Goal: Task Accomplishment & Management: Use online tool/utility

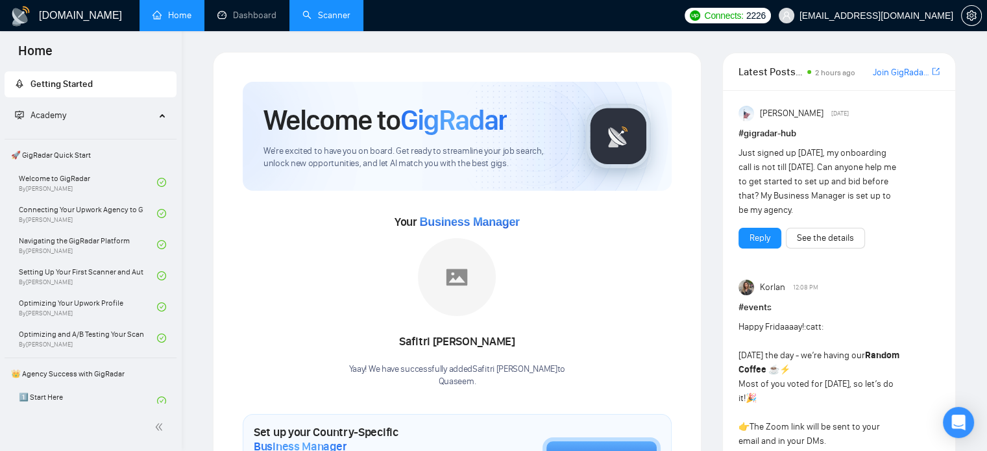
drag, startPoint x: 341, startPoint y: 24, endPoint x: 352, endPoint y: 23, distance: 11.0
click at [340, 21] on link "Scanner" at bounding box center [326, 15] width 48 height 11
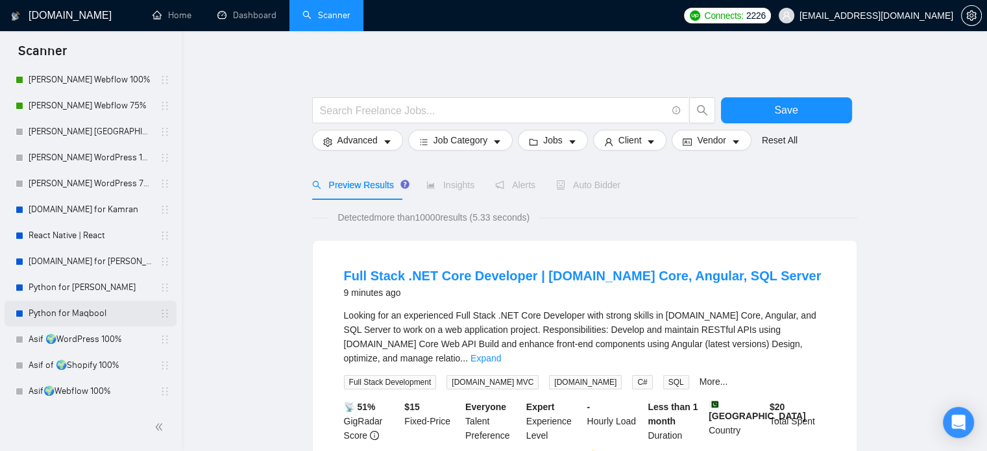
scroll to position [260, 0]
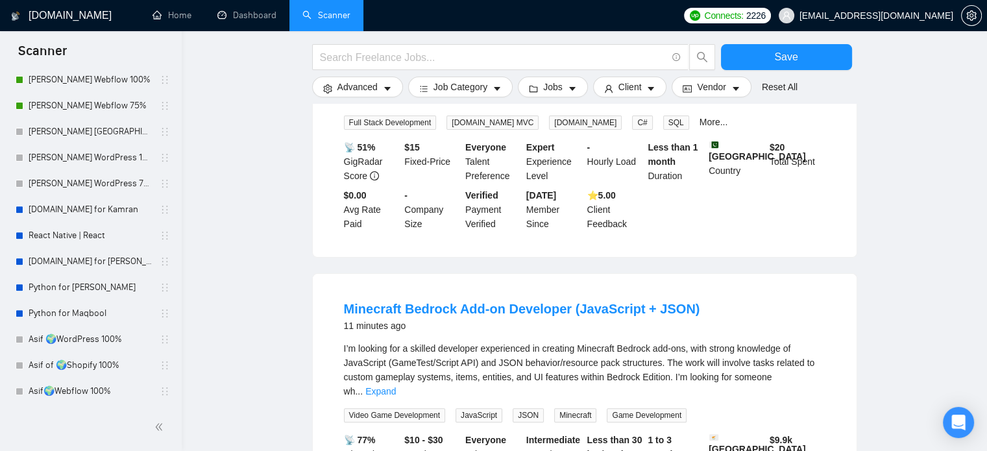
drag, startPoint x: 104, startPoint y: 337, endPoint x: 197, endPoint y: 323, distance: 93.1
click at [104, 337] on link "Asif 🌍WordPress 100%" at bounding box center [90, 339] width 123 height 26
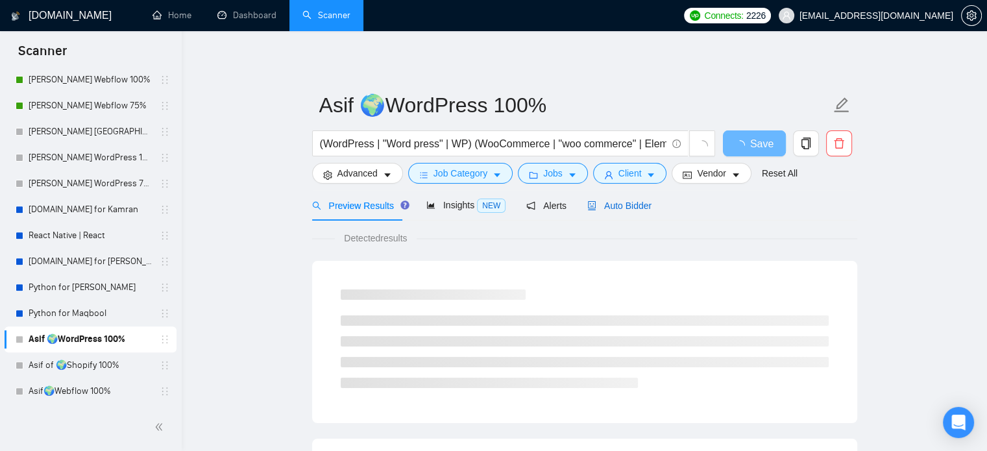
click at [615, 208] on span "Auto Bidder" at bounding box center [619, 206] width 64 height 10
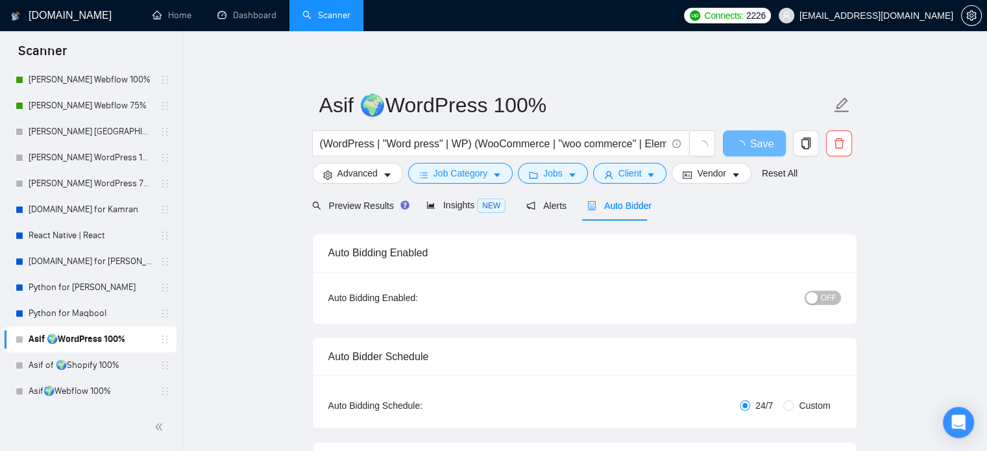
radio input "false"
radio input "true"
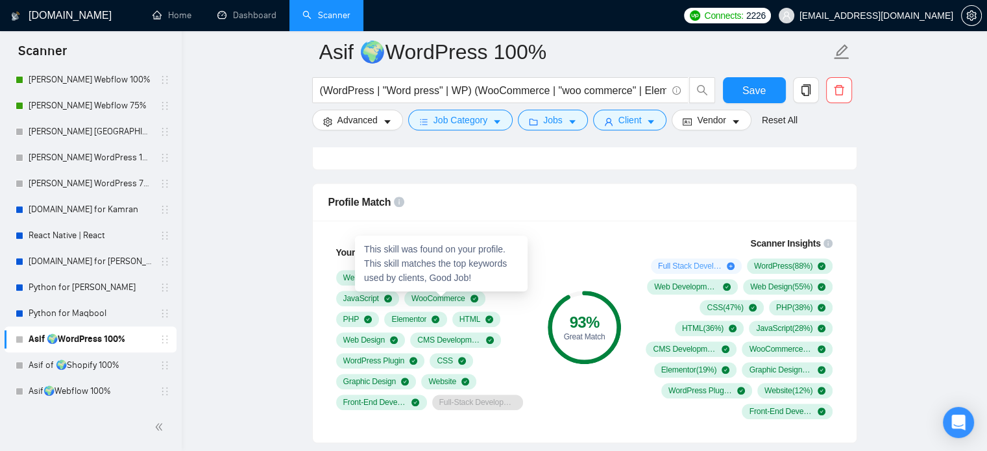
scroll to position [1038, 0]
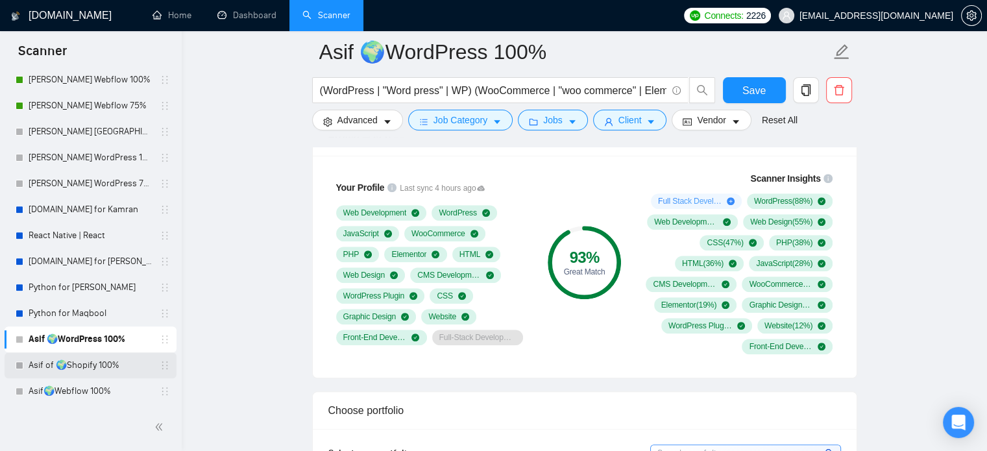
click at [81, 372] on link "Asif of 🌍Shopify 100%" at bounding box center [90, 365] width 123 height 26
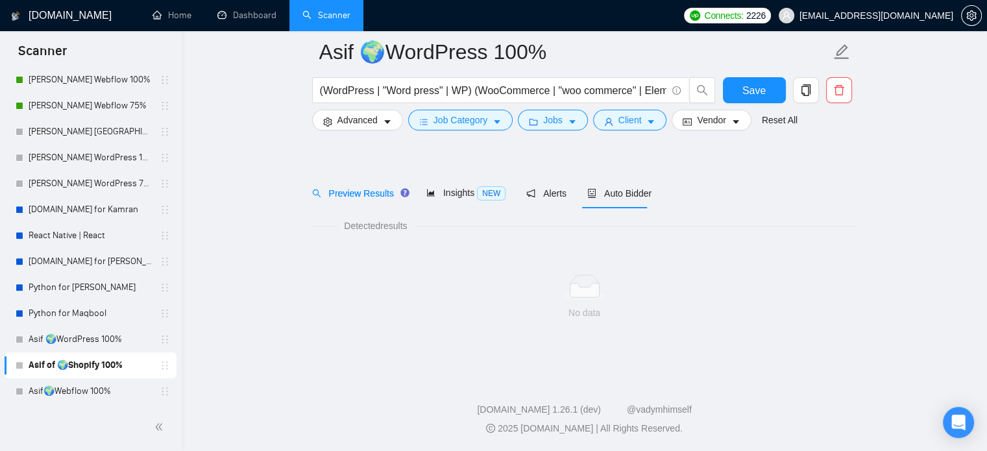
scroll to position [23, 0]
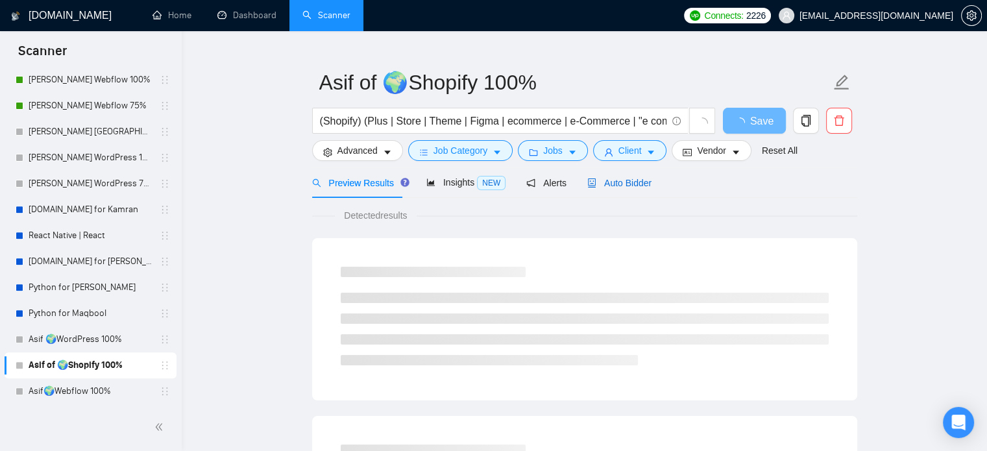
click at [633, 186] on span "Auto Bidder" at bounding box center [619, 183] width 64 height 10
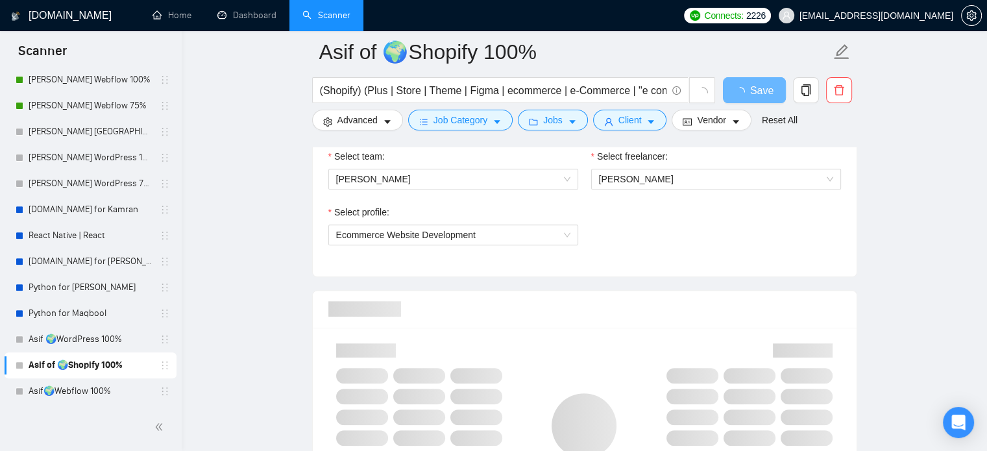
scroll to position [996, 0]
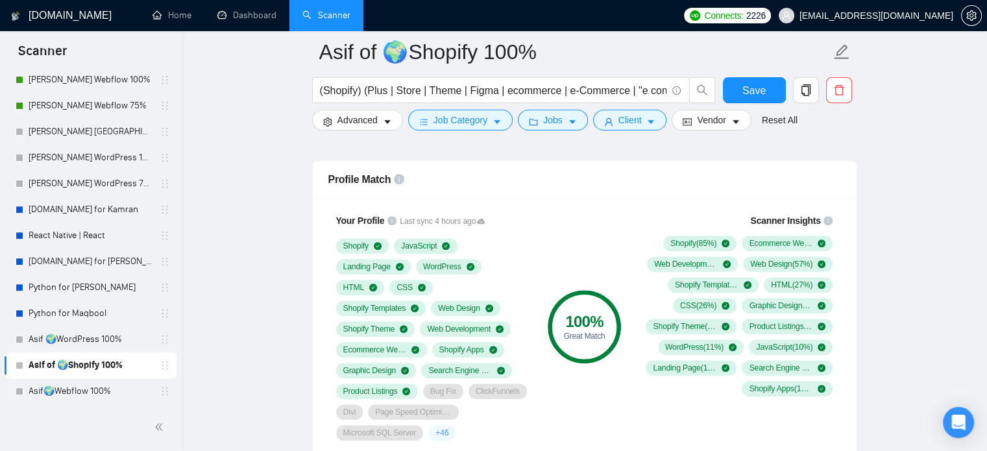
drag, startPoint x: 83, startPoint y: 396, endPoint x: 553, endPoint y: 233, distance: 497.2
click at [83, 396] on link "Asif🌍Webflow 100%" at bounding box center [90, 391] width 123 height 26
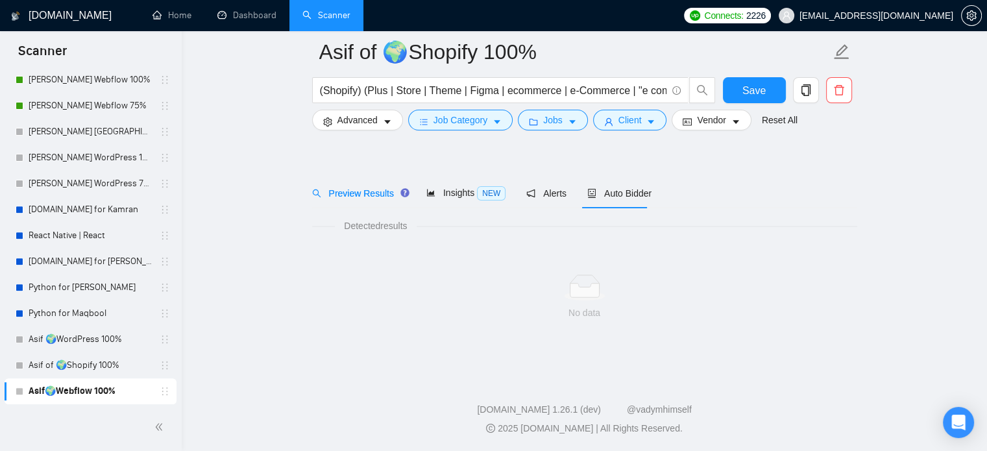
scroll to position [23, 0]
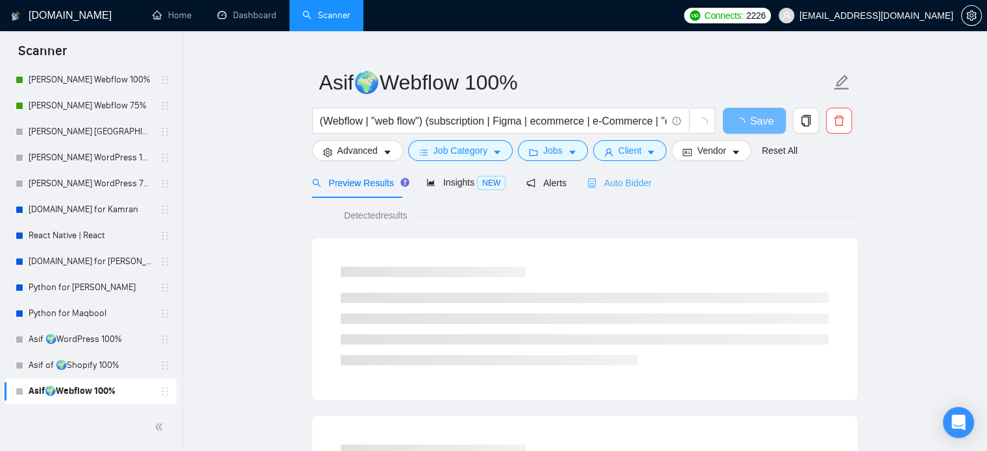
click at [626, 191] on div "Auto Bidder" at bounding box center [619, 182] width 64 height 30
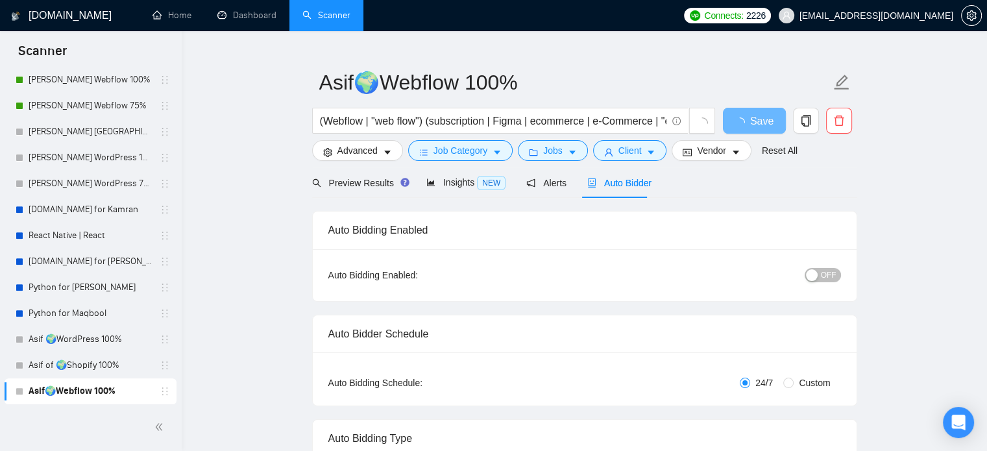
radio input "false"
radio input "true"
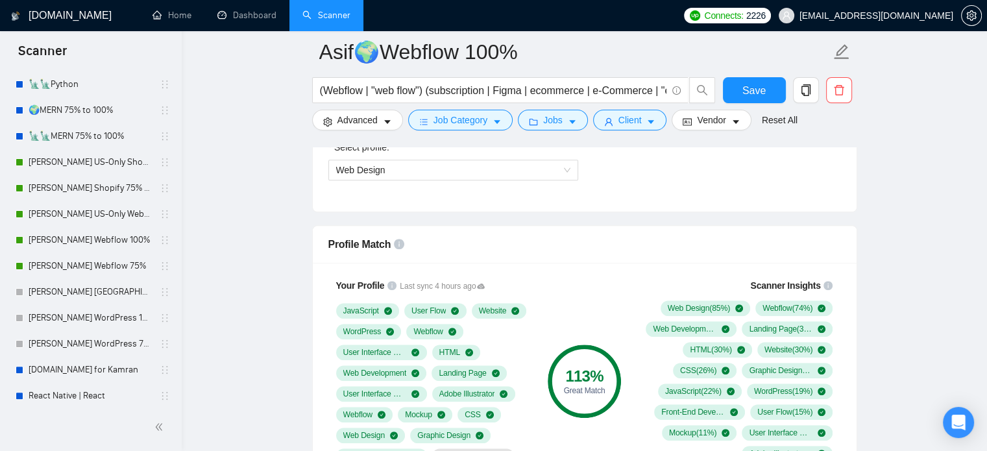
scroll to position [324, 0]
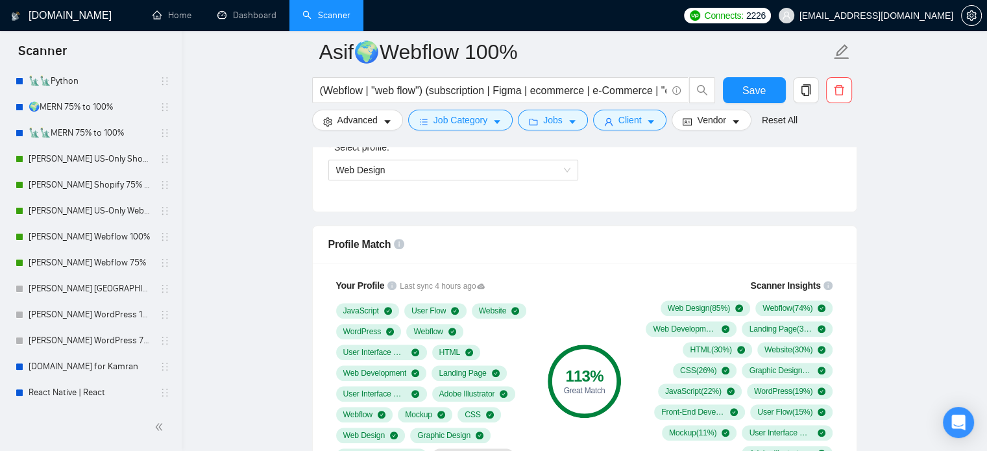
drag, startPoint x: 91, startPoint y: 165, endPoint x: 258, endPoint y: 388, distance: 278.5
click at [91, 165] on link "[PERSON_NAME] US-Only Shopify 100%" at bounding box center [90, 159] width 123 height 26
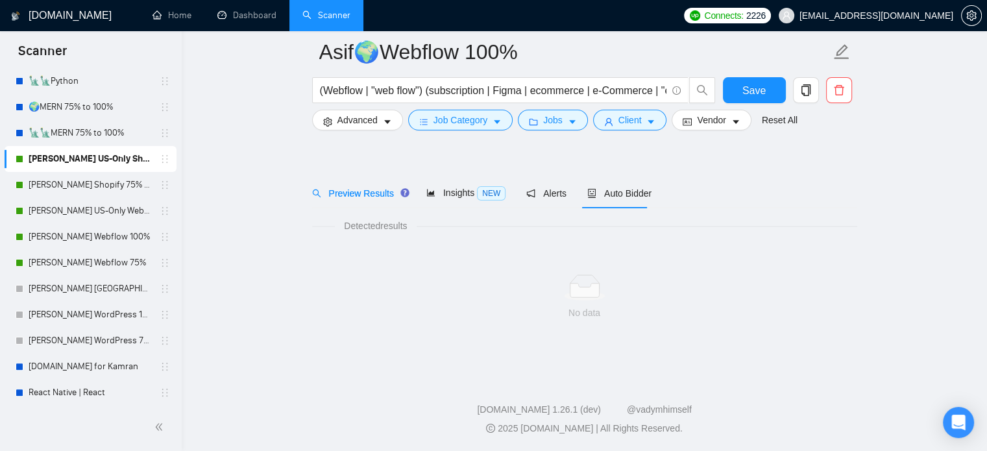
scroll to position [23, 0]
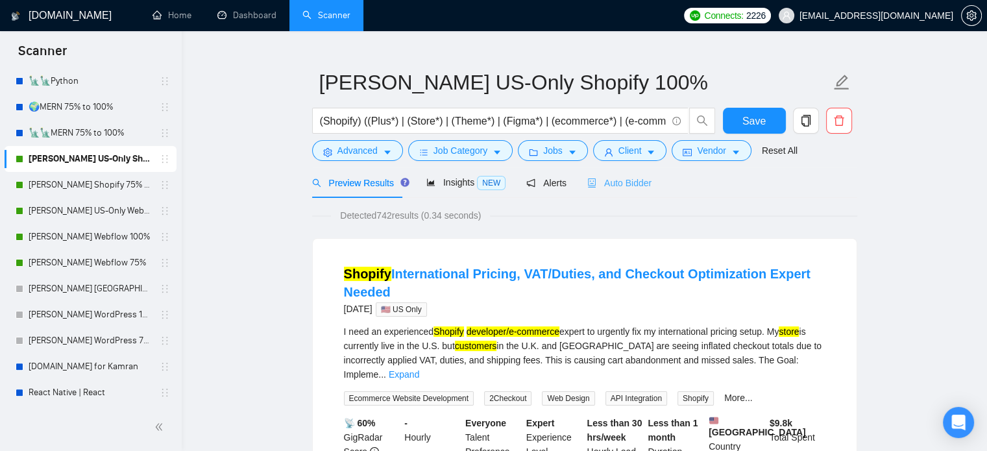
click at [613, 190] on div "Auto Bidder" at bounding box center [619, 182] width 64 height 30
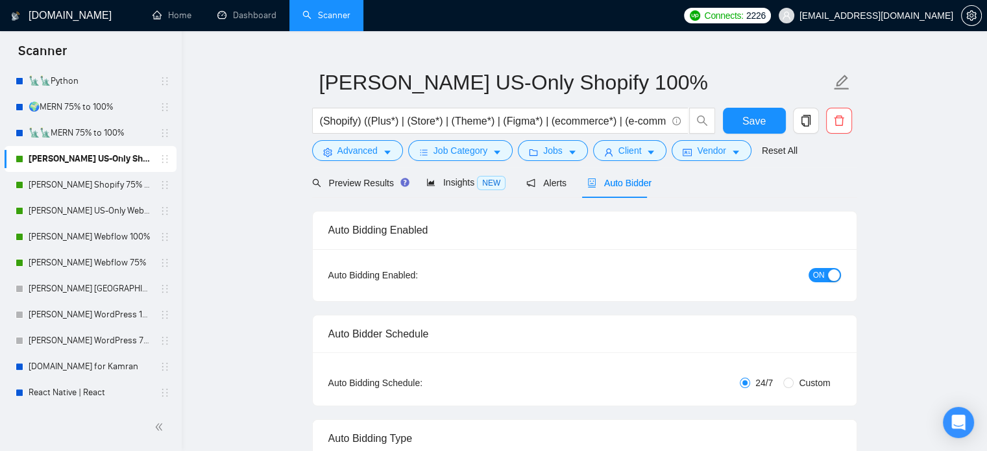
radio input "false"
radio input "true"
checkbox input "true"
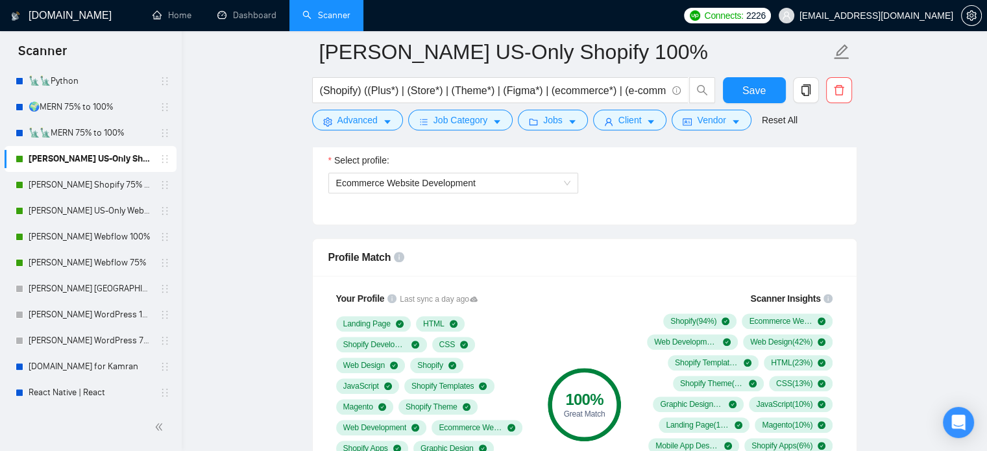
scroll to position [996, 0]
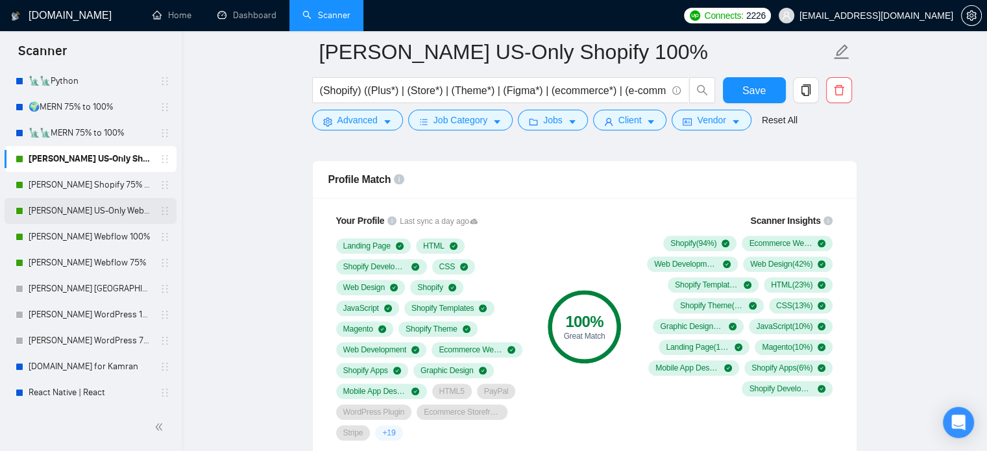
drag, startPoint x: 75, startPoint y: 212, endPoint x: 106, endPoint y: 215, distance: 30.6
click at [75, 212] on link "[PERSON_NAME] US-Only Webflow" at bounding box center [90, 211] width 123 height 26
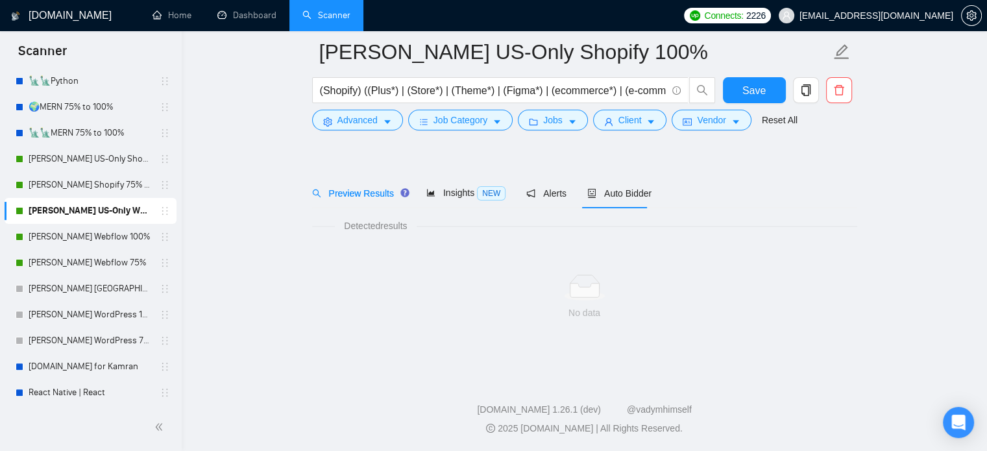
scroll to position [23, 0]
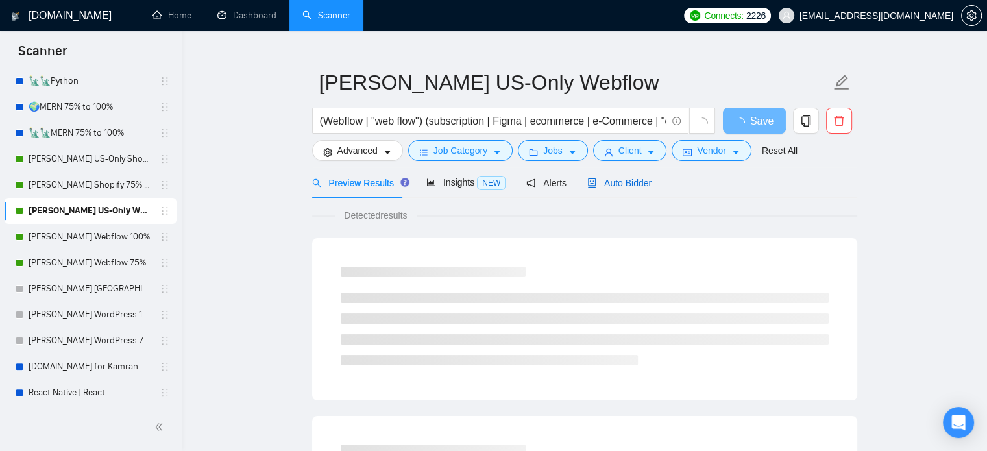
click at [610, 189] on div "Auto Bidder" at bounding box center [619, 183] width 64 height 14
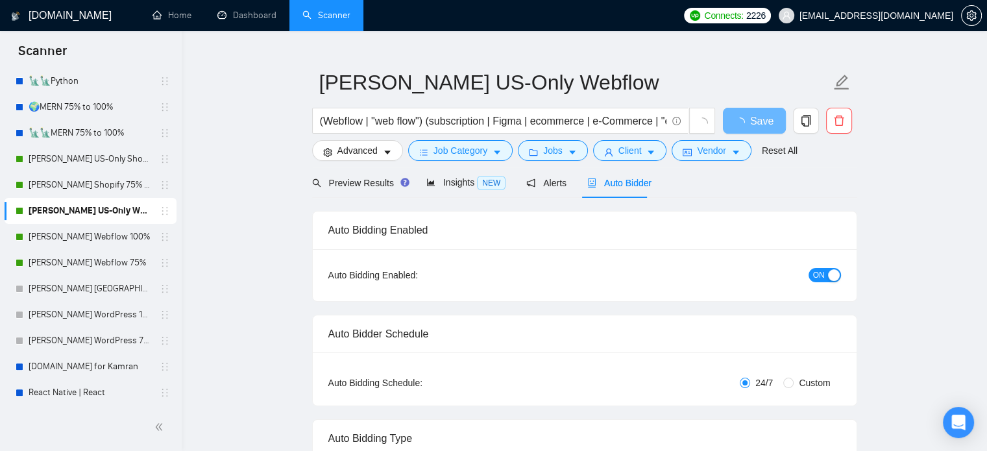
radio input "false"
radio input "true"
checkbox input "true"
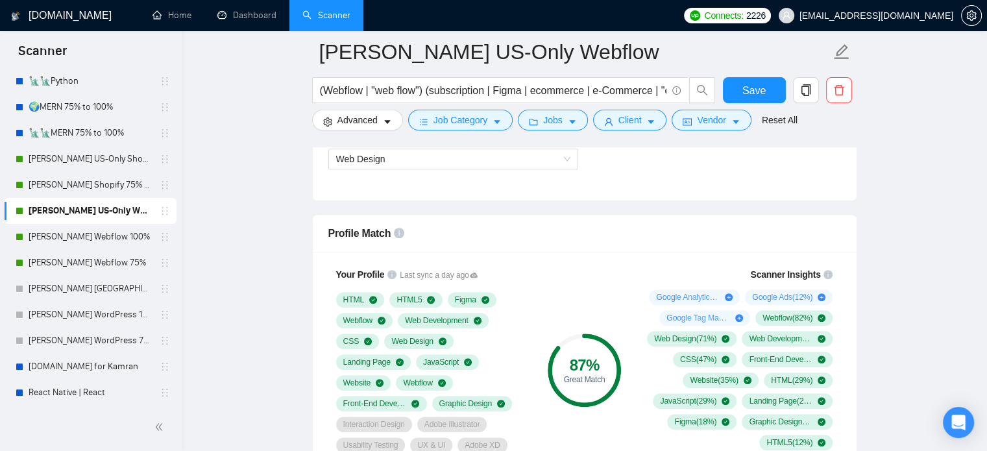
scroll to position [996, 0]
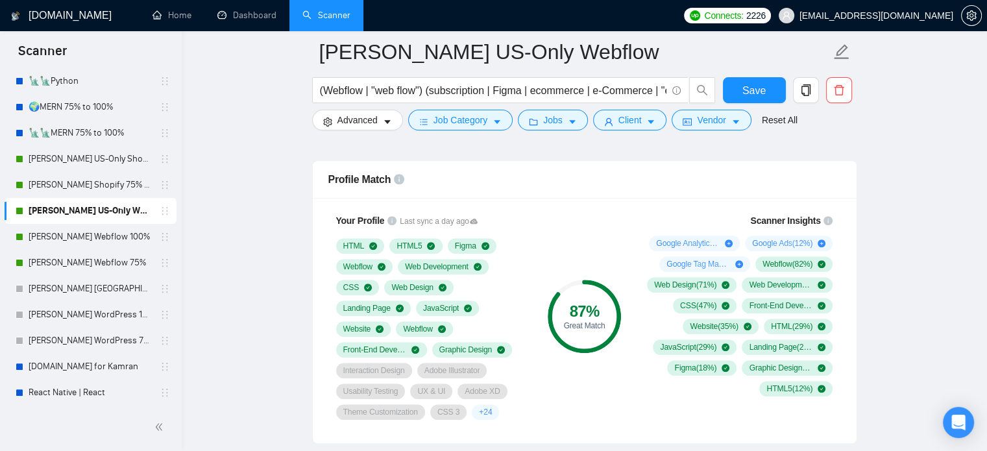
drag, startPoint x: 112, startPoint y: 240, endPoint x: 306, endPoint y: 255, distance: 194.6
click at [112, 240] on link "[PERSON_NAME] Webflow 100%" at bounding box center [90, 237] width 123 height 26
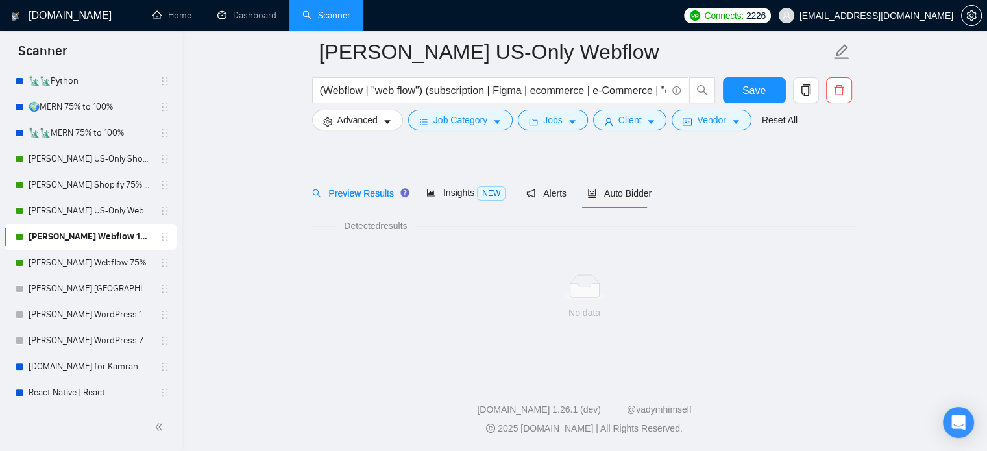
scroll to position [23, 0]
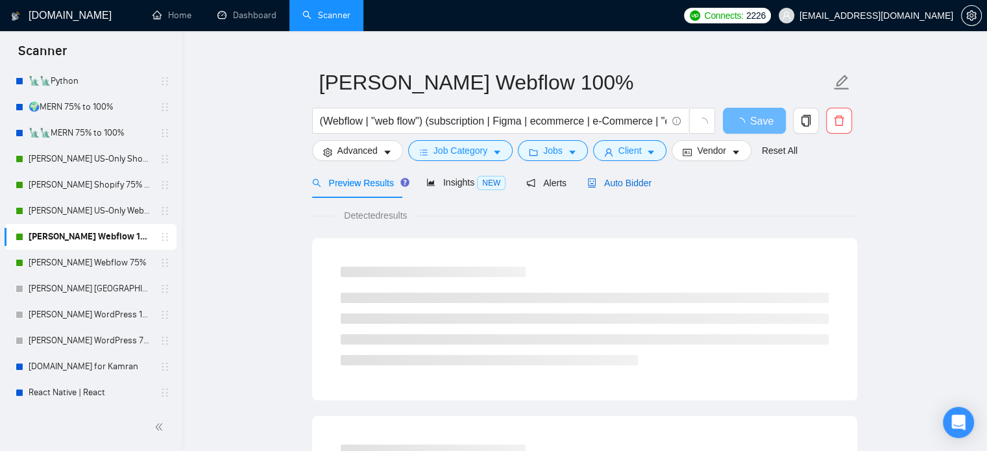
click at [621, 182] on span "Auto Bidder" at bounding box center [619, 183] width 64 height 10
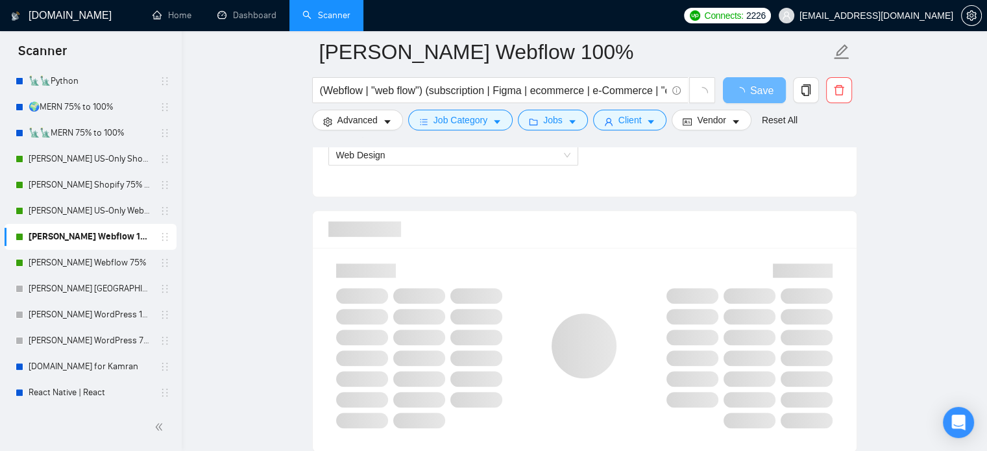
scroll to position [996, 0]
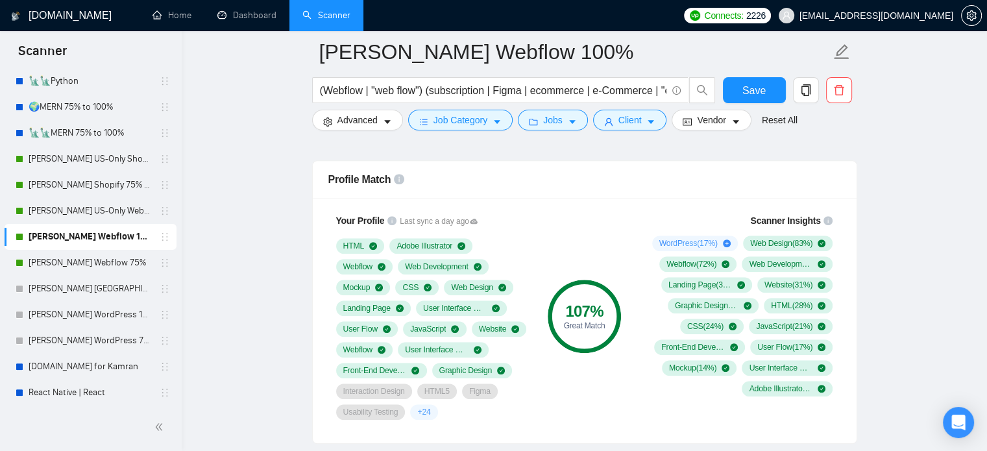
drag, startPoint x: 80, startPoint y: 180, endPoint x: 296, endPoint y: 225, distance: 220.7
click at [80, 180] on link "[PERSON_NAME] Shopify 75% to 100%" at bounding box center [90, 185] width 123 height 26
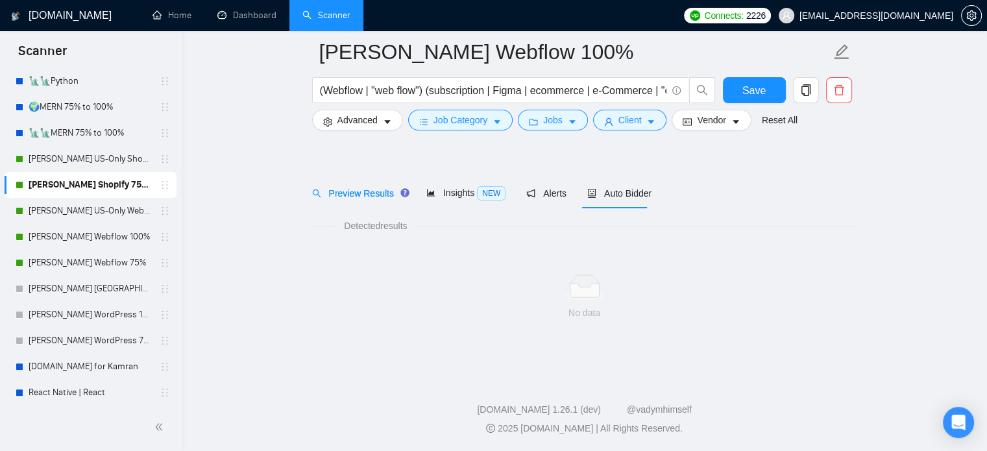
scroll to position [23, 0]
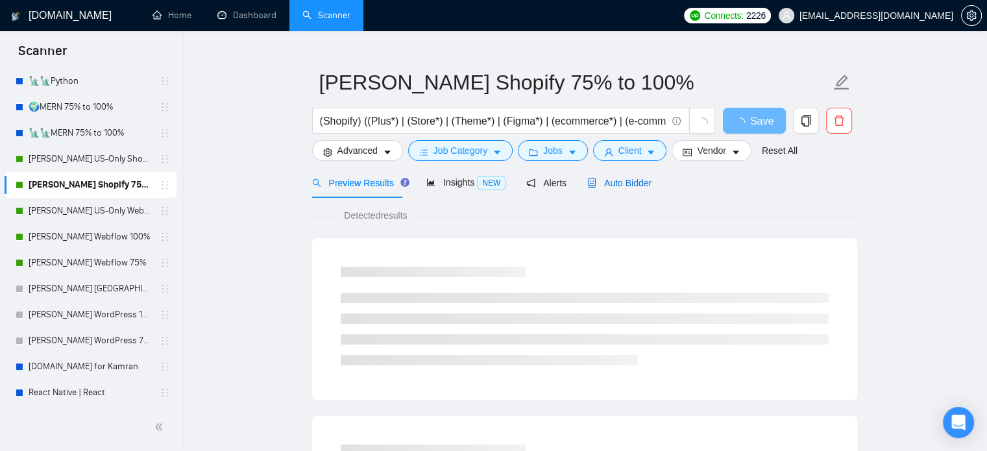
click at [598, 185] on span "Auto Bidder" at bounding box center [619, 183] width 64 height 10
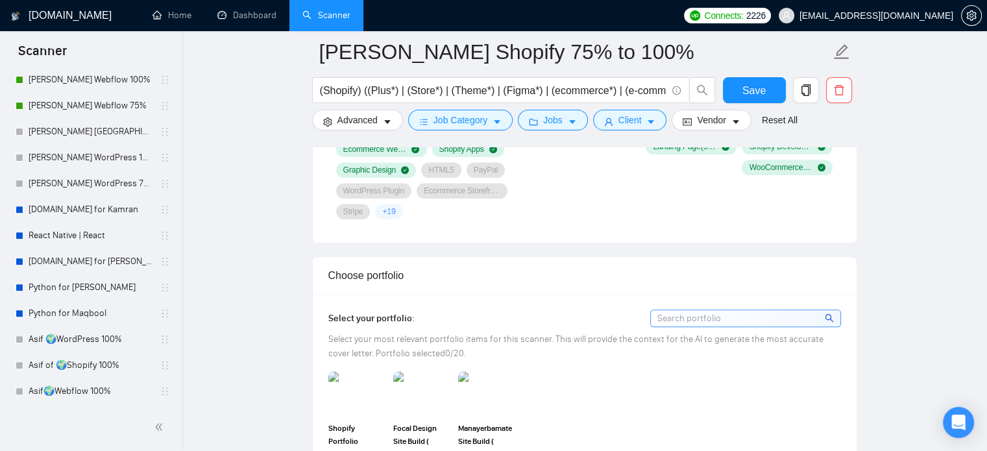
scroll to position [1256, 0]
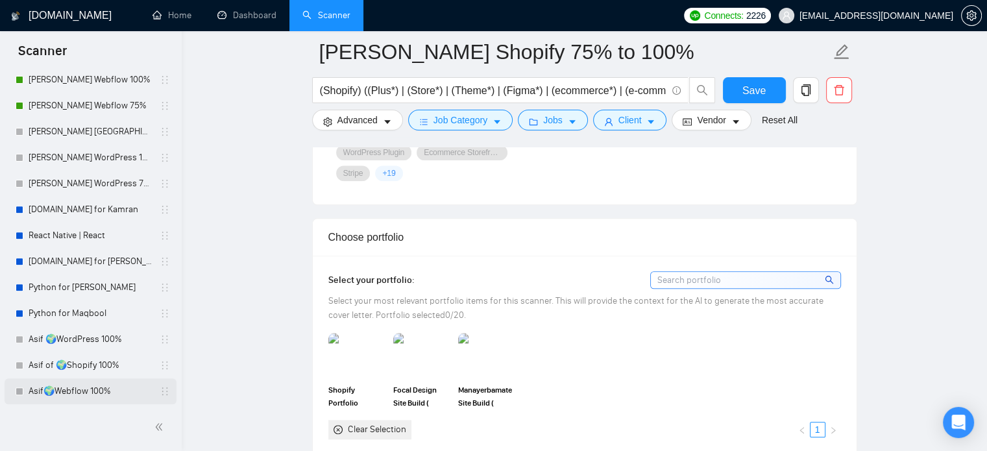
click at [109, 391] on link "Asif🌍Webflow 100%" at bounding box center [90, 391] width 123 height 26
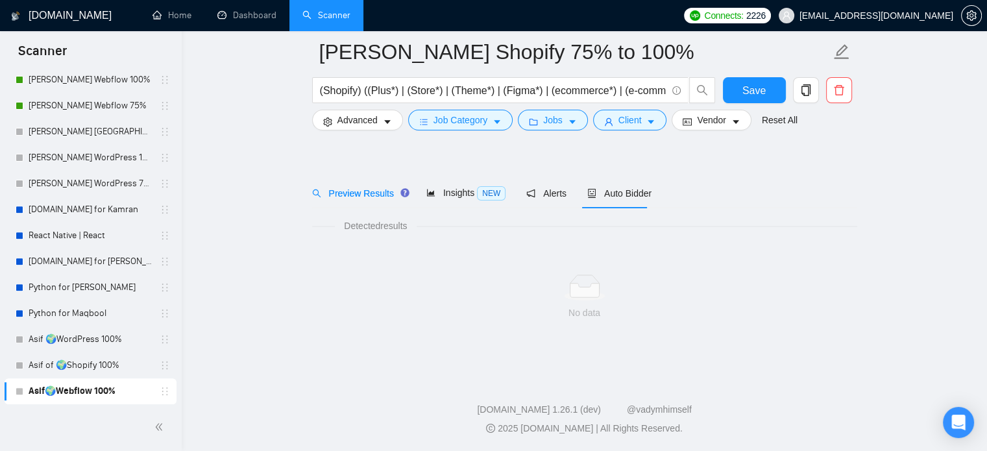
scroll to position [23, 0]
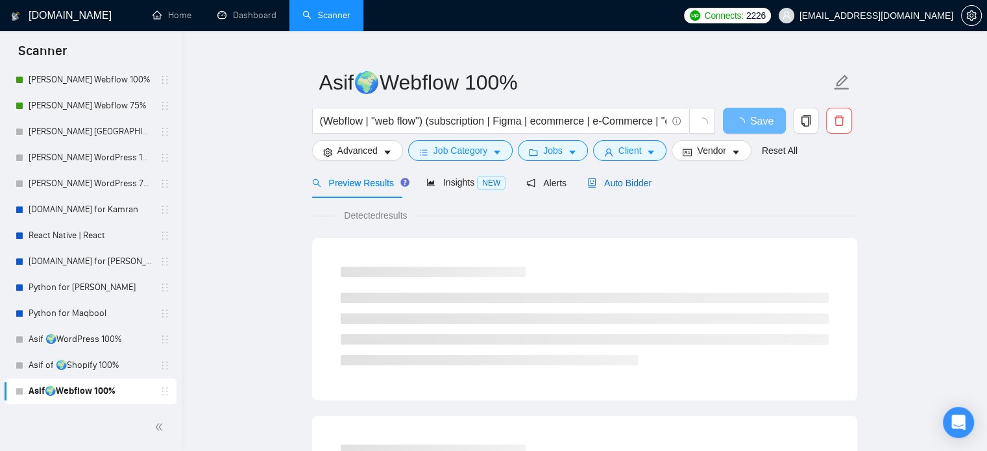
click at [636, 188] on span "Auto Bidder" at bounding box center [619, 183] width 64 height 10
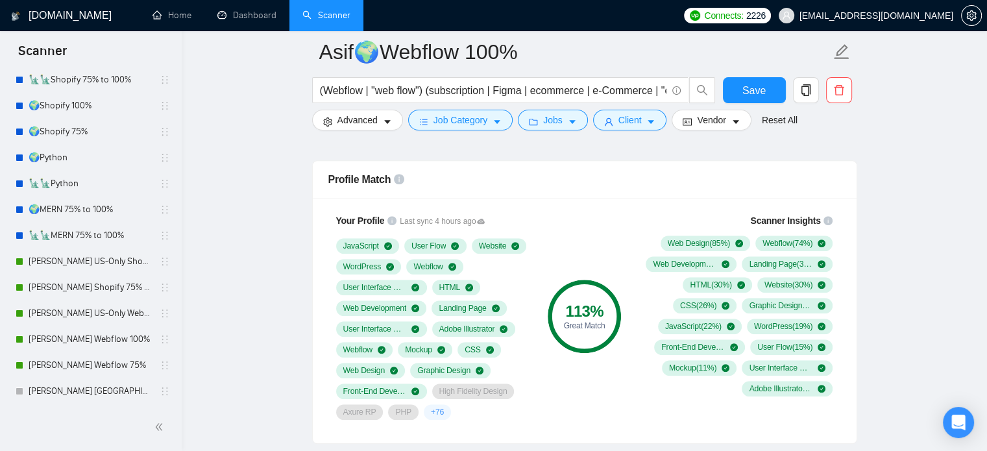
scroll to position [27, 0]
